Goal: Understand process/instructions: Learn about a topic

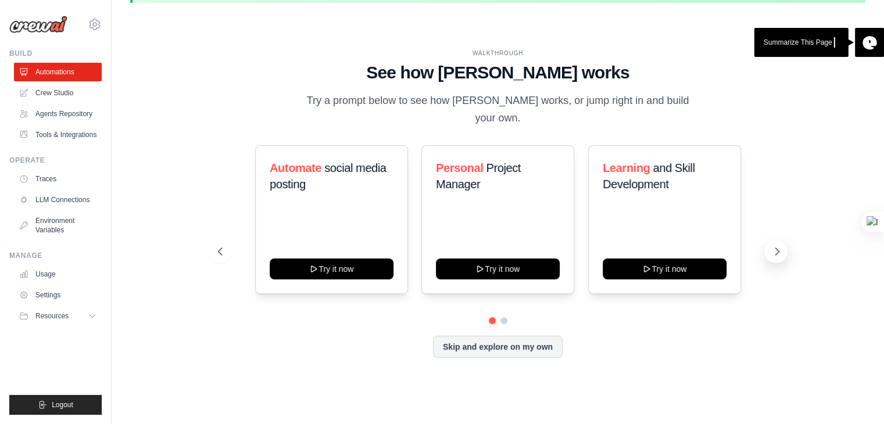
click at [772, 246] on icon at bounding box center [777, 252] width 12 height 12
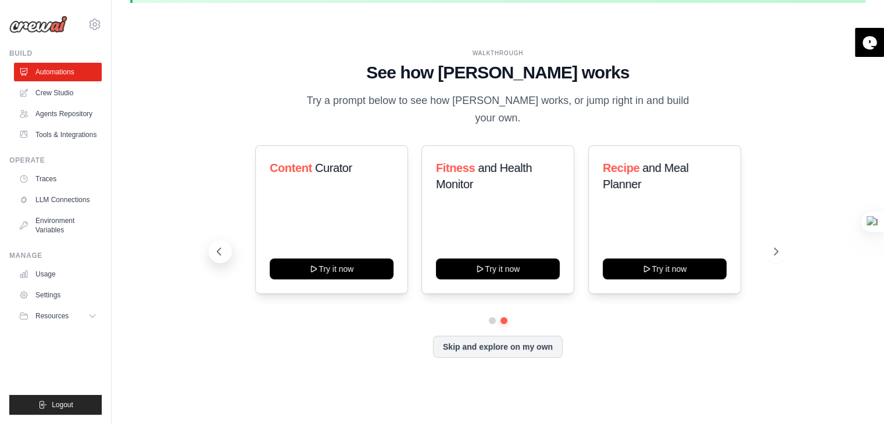
click at [224, 246] on icon at bounding box center [219, 252] width 12 height 12
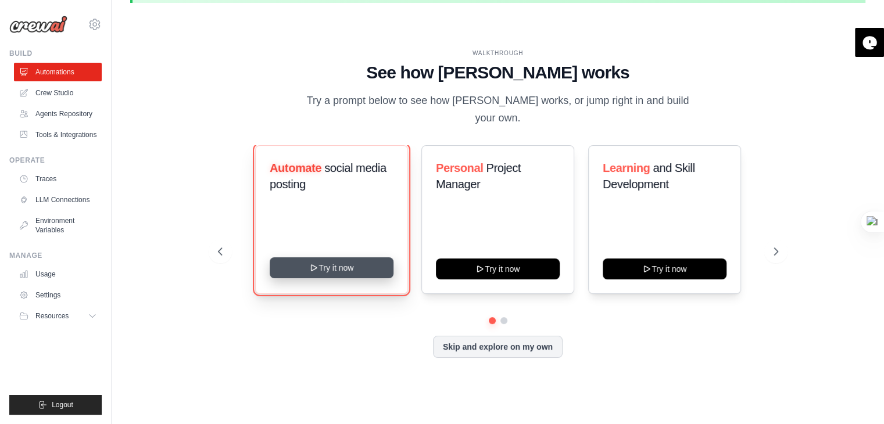
click at [344, 257] on button "Try it now" at bounding box center [332, 267] width 124 height 21
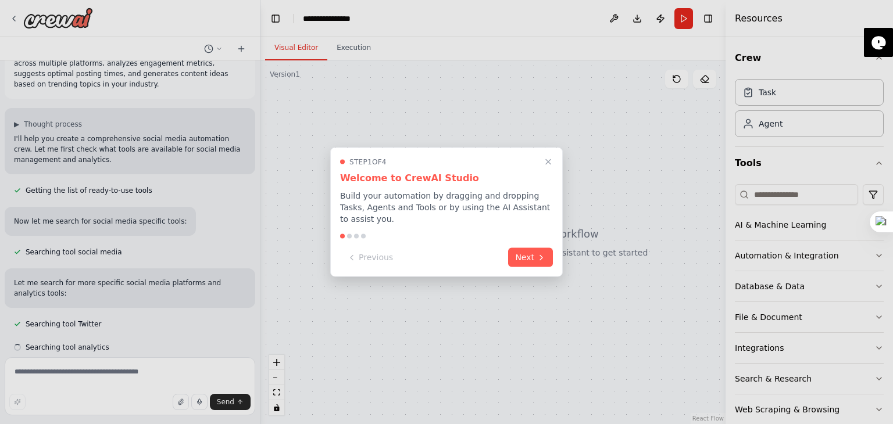
scroll to position [42, 0]
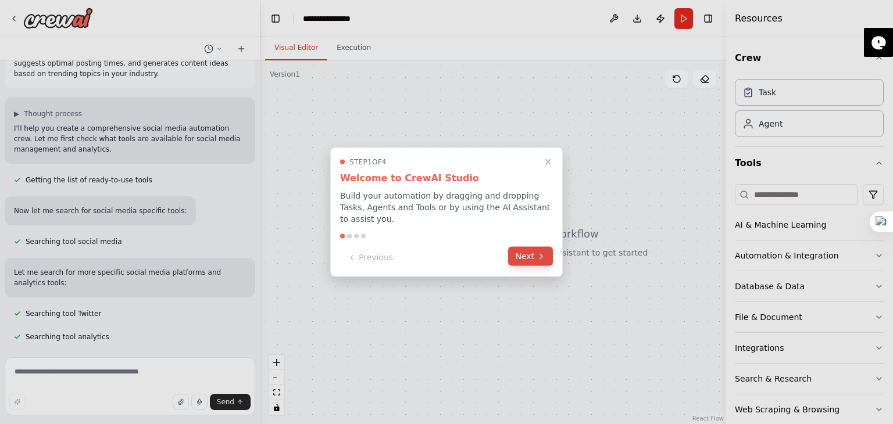
click at [539, 255] on icon at bounding box center [540, 256] width 9 height 9
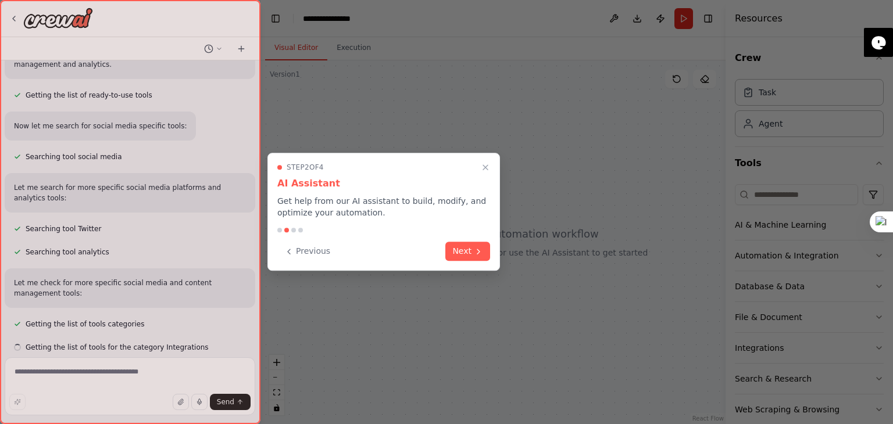
scroll to position [137, 0]
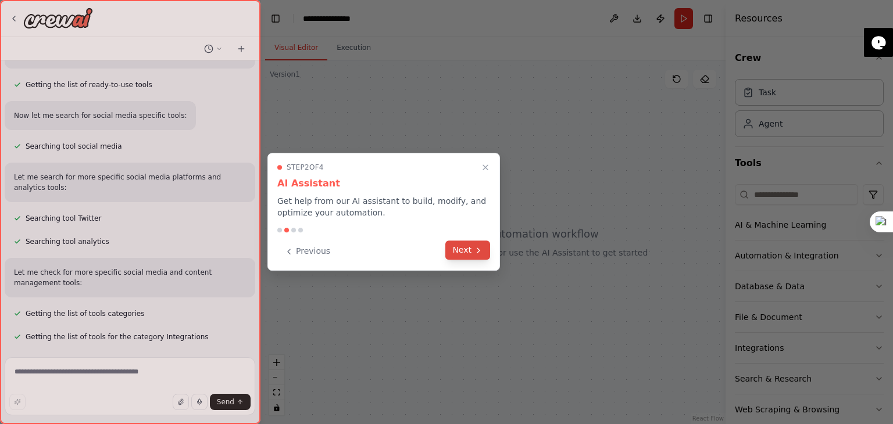
click at [469, 250] on button "Next" at bounding box center [467, 250] width 45 height 19
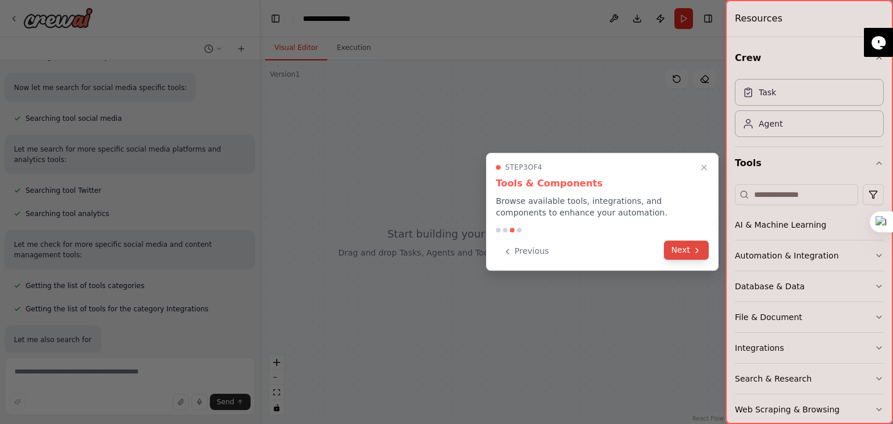
scroll to position [199, 0]
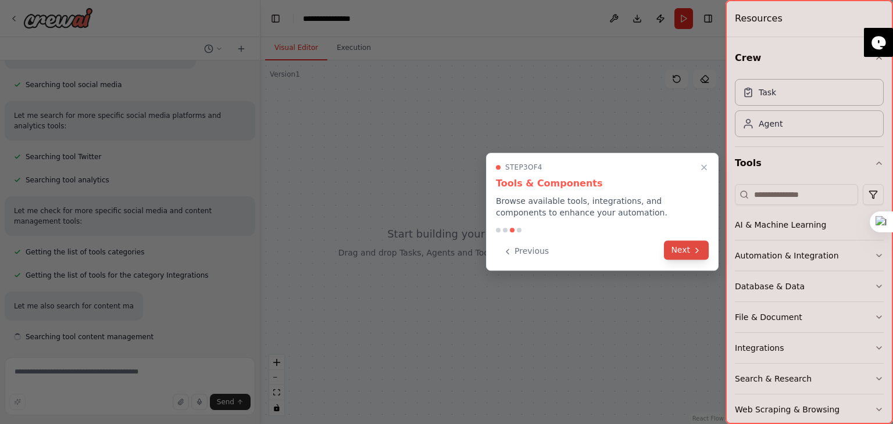
click at [681, 252] on button "Next" at bounding box center [686, 250] width 45 height 19
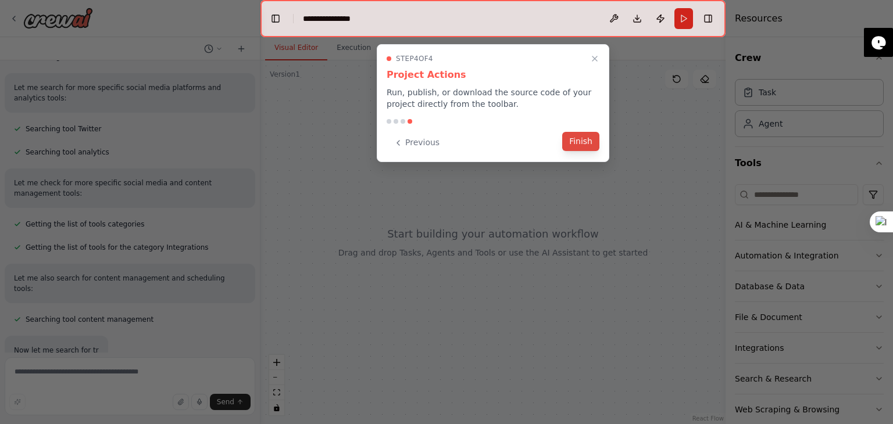
scroll to position [260, 0]
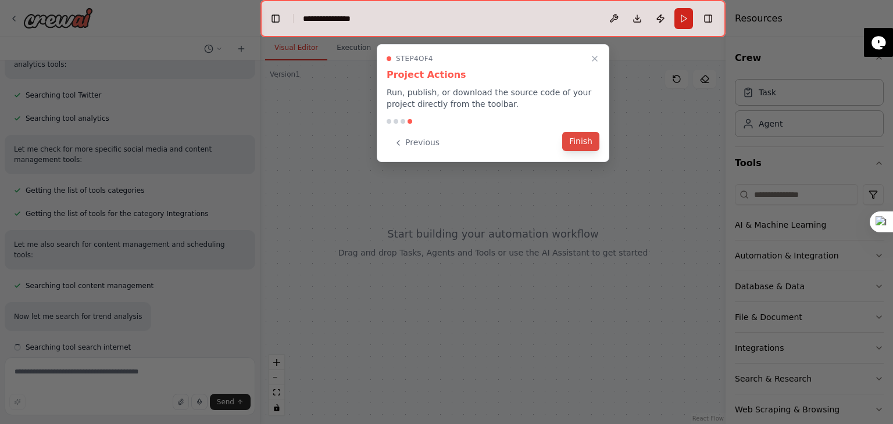
click at [580, 142] on button "Finish" at bounding box center [580, 141] width 37 height 19
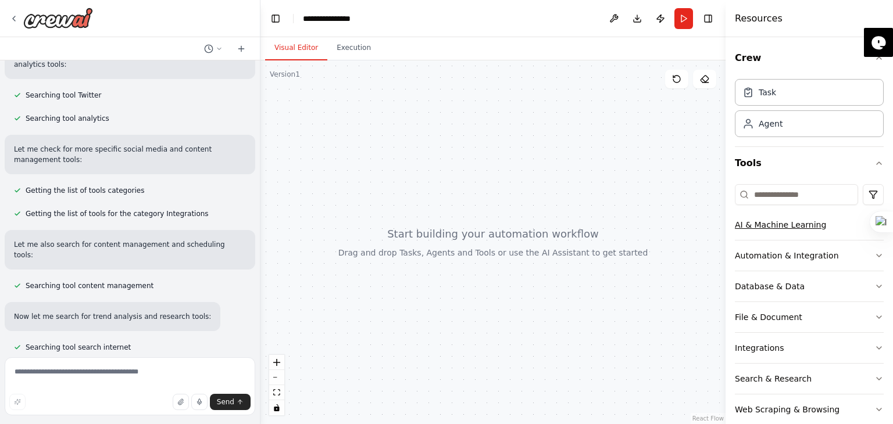
click at [838, 231] on button "AI & Machine Learning" at bounding box center [809, 225] width 149 height 30
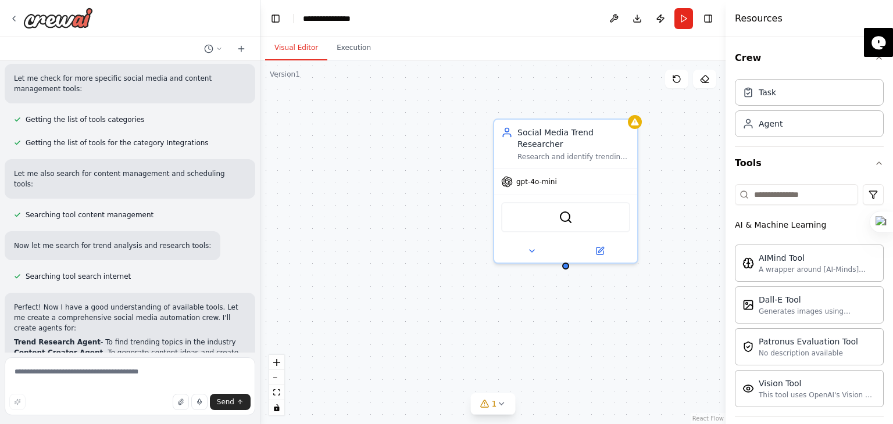
scroll to position [442, 0]
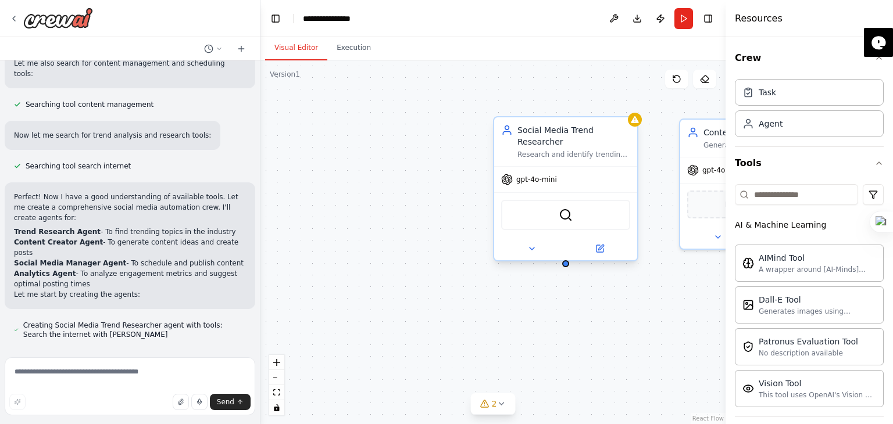
click at [574, 210] on div "SerperDevTool" at bounding box center [565, 215] width 129 height 30
drag, startPoint x: 730, startPoint y: 163, endPoint x: 711, endPoint y: 161, distance: 18.7
click at [711, 161] on div "Create a crew that schedules and publishes social media content across multiple…" at bounding box center [446, 212] width 893 height 424
click at [711, 161] on div "gpt-4o-mini" at bounding box center [751, 168] width 143 height 26
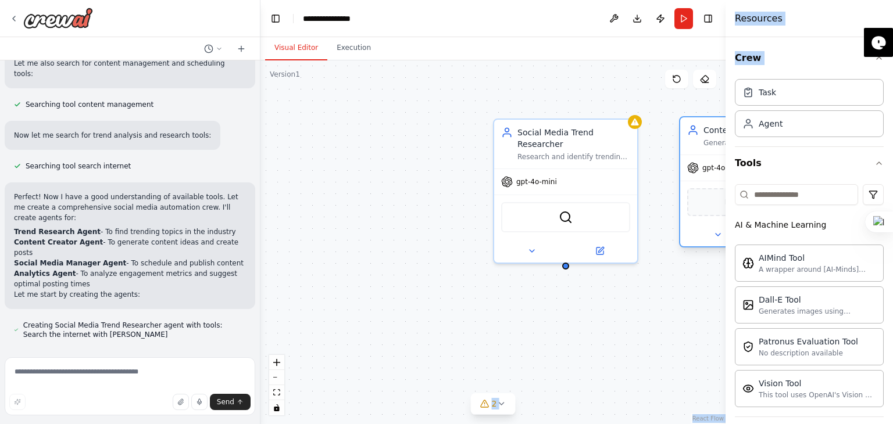
click at [711, 162] on div "gpt-4o-mini" at bounding box center [715, 168] width 56 height 12
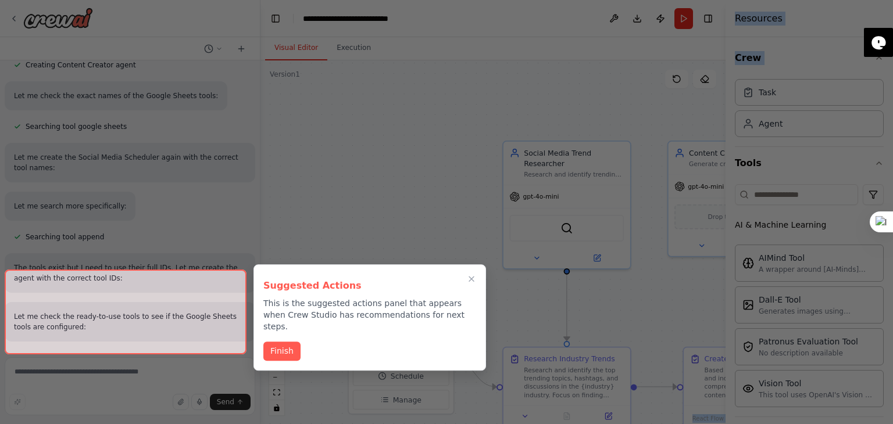
scroll to position [1244, 0]
